Goal: Find specific page/section: Find specific page/section

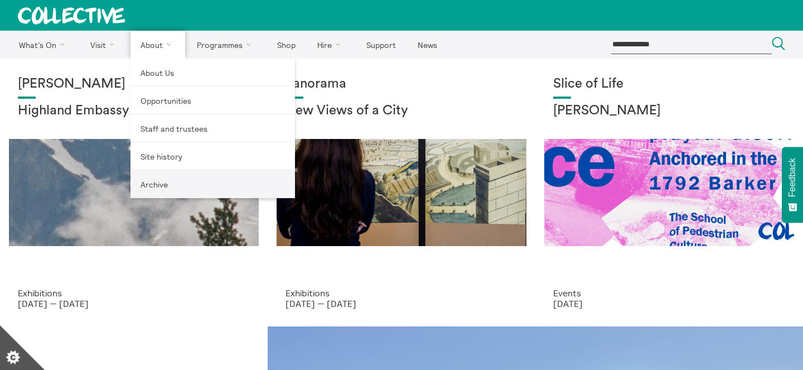
click at [176, 180] on link "Archive" at bounding box center [212, 184] width 165 height 28
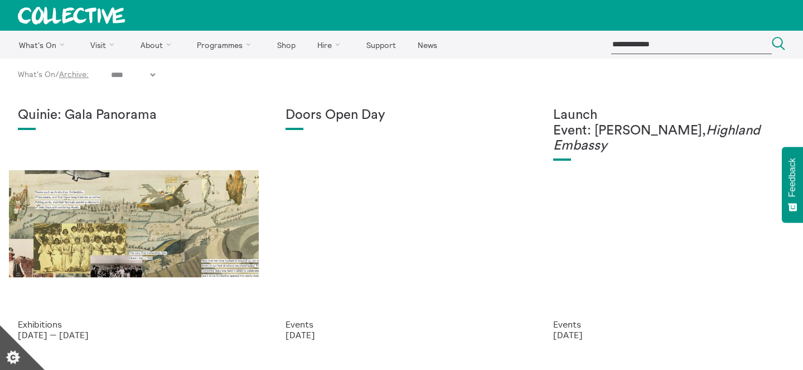
select select "****"
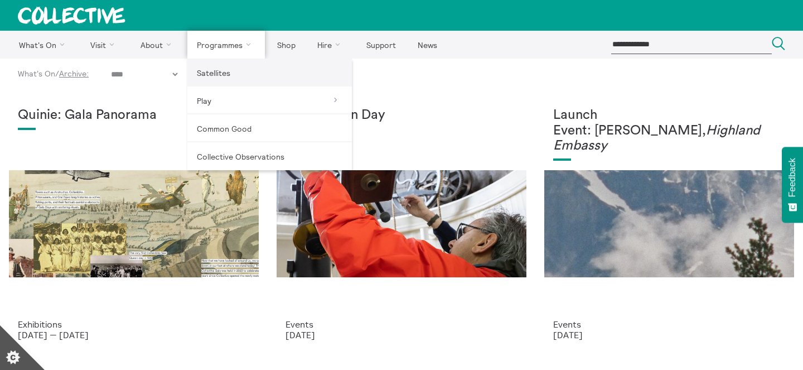
click at [243, 78] on link "Satellites" at bounding box center [269, 73] width 165 height 28
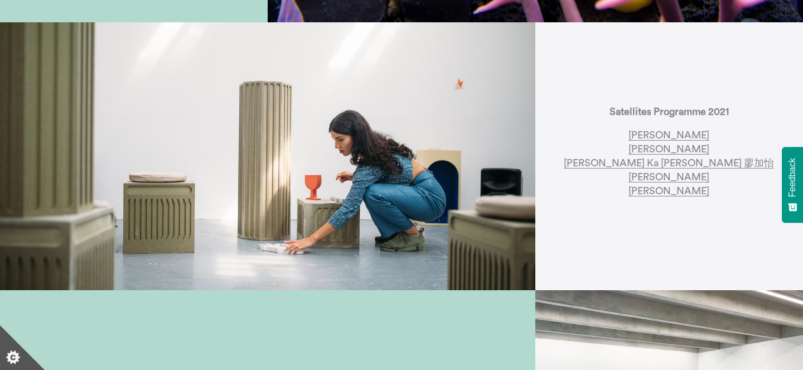
scroll to position [777, 0]
